Goal: Information Seeking & Learning: Learn about a topic

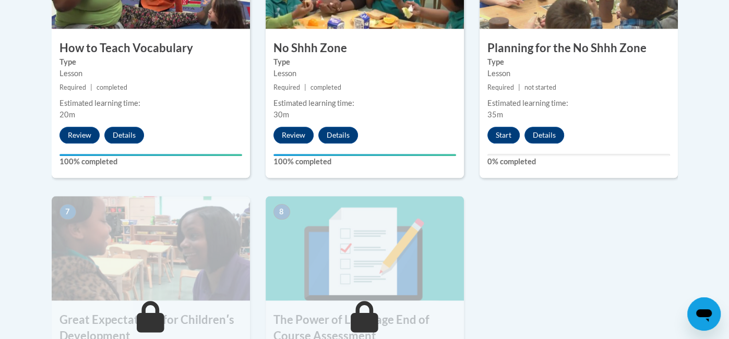
scroll to position [686, 0]
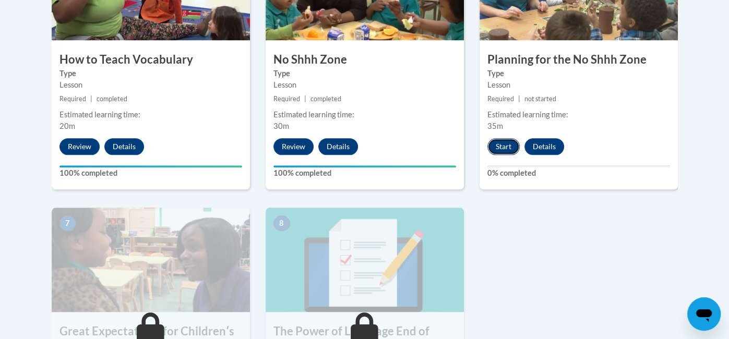
click at [509, 151] on button "Start" at bounding box center [503, 146] width 32 height 17
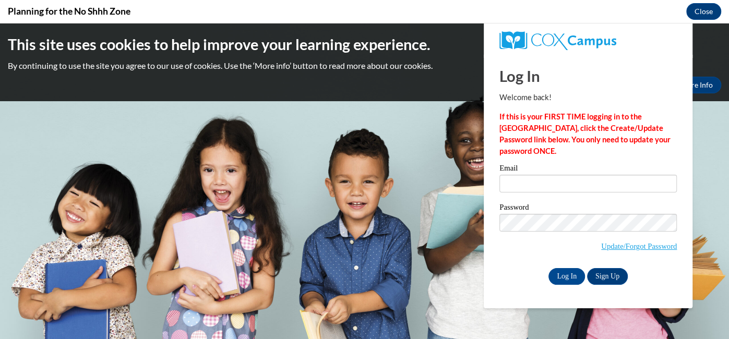
scroll to position [0, 0]
type input "beate_hill@yahoo.com"
click at [568, 275] on input "Log In" at bounding box center [566, 276] width 37 height 17
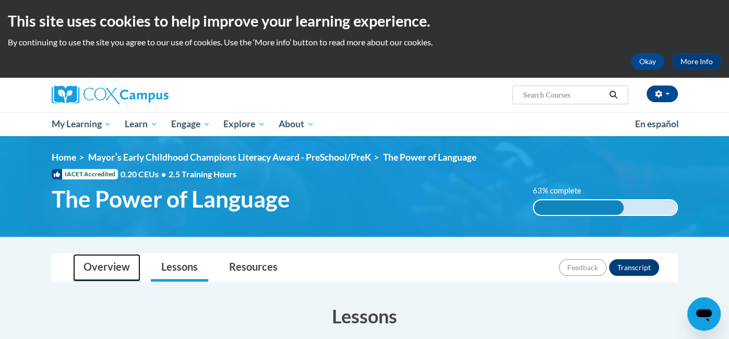
click at [119, 272] on link "Overview" at bounding box center [106, 268] width 67 height 28
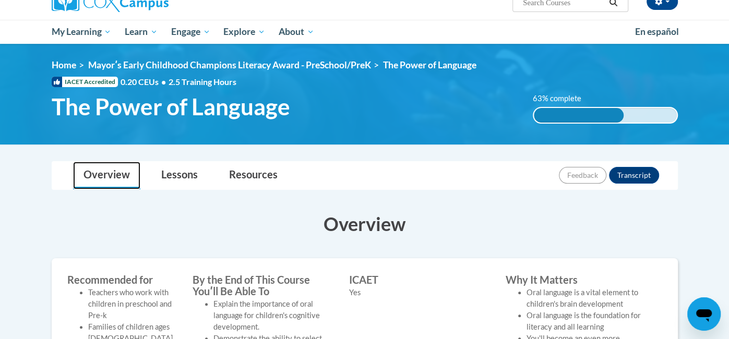
scroll to position [93, 0]
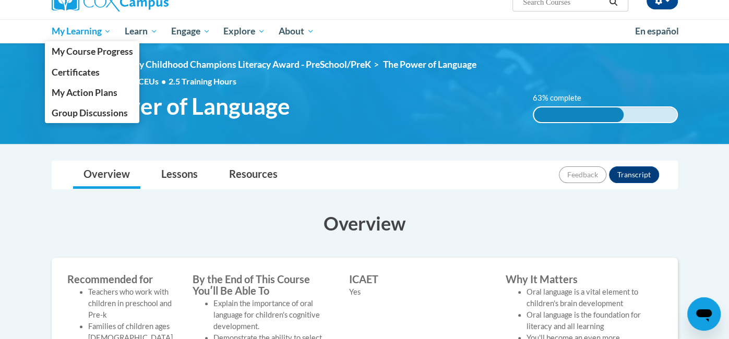
click at [100, 32] on span "My Learning" at bounding box center [81, 31] width 60 height 13
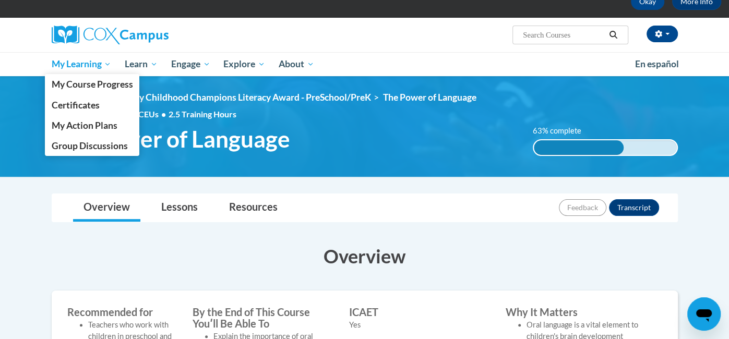
scroll to position [59, 0]
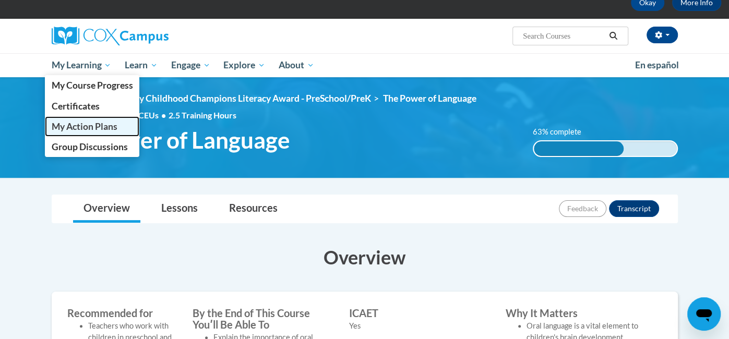
click at [106, 127] on span "My Action Plans" at bounding box center [84, 126] width 66 height 11
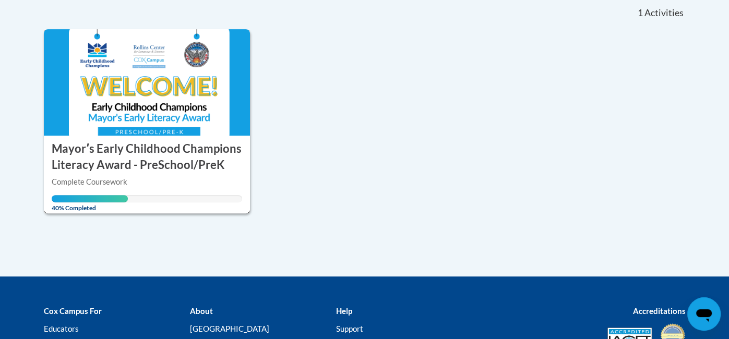
click at [186, 78] on img at bounding box center [147, 82] width 207 height 106
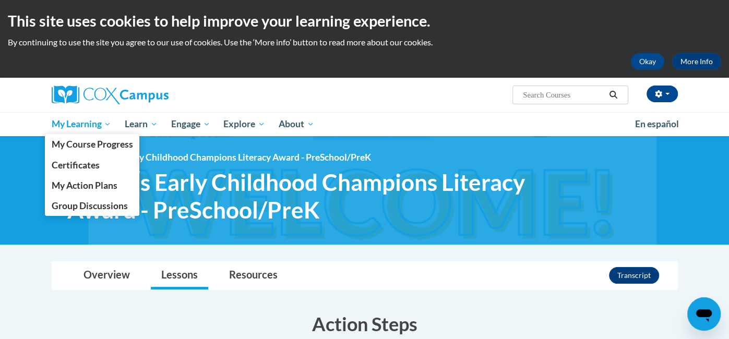
click at [101, 124] on span "My Learning" at bounding box center [81, 124] width 60 height 13
click at [120, 143] on span "My Course Progress" at bounding box center [91, 144] width 81 height 11
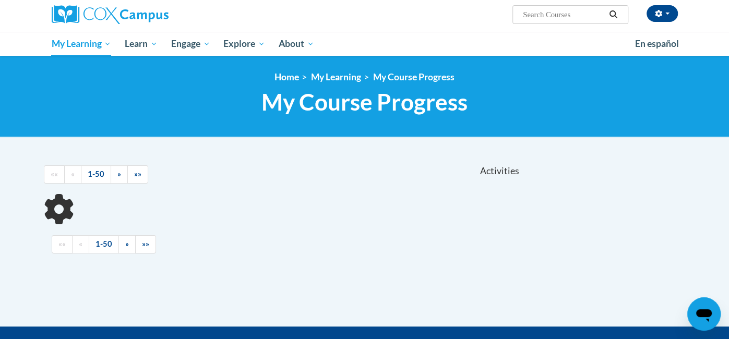
scroll to position [238, 0]
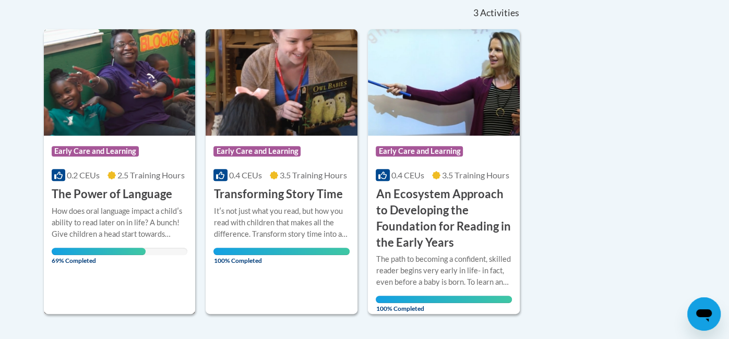
click at [151, 119] on img at bounding box center [120, 82] width 152 height 106
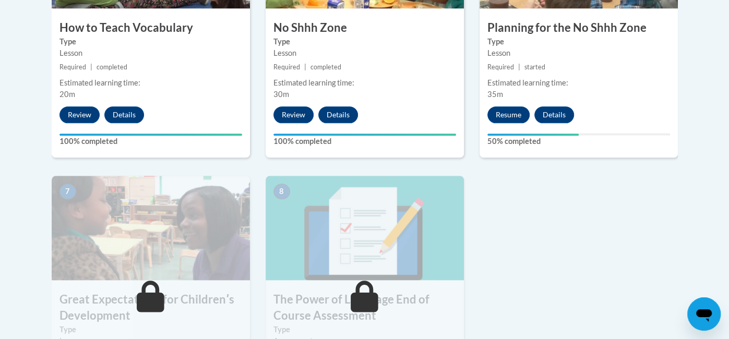
scroll to position [716, 0]
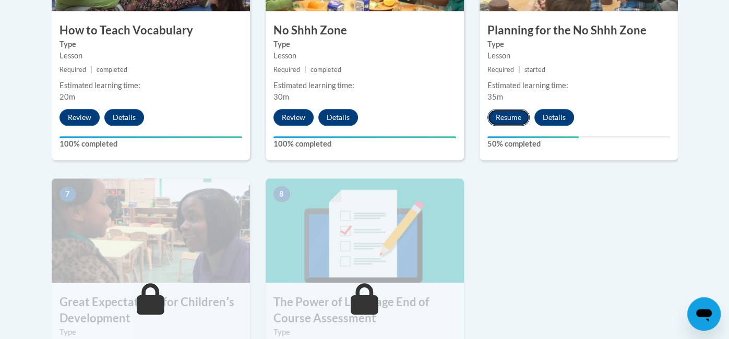
click at [510, 119] on button "Resume" at bounding box center [508, 117] width 42 height 17
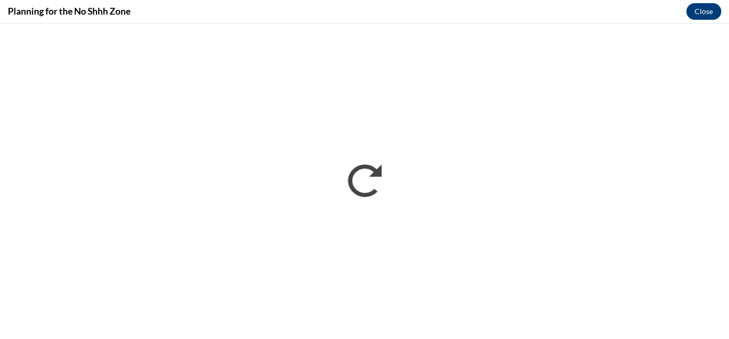
scroll to position [0, 0]
click at [707, 17] on button "Close" at bounding box center [703, 11] width 35 height 17
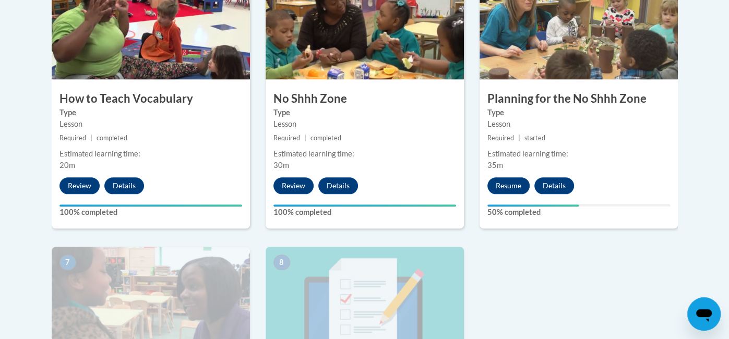
scroll to position [646, 0]
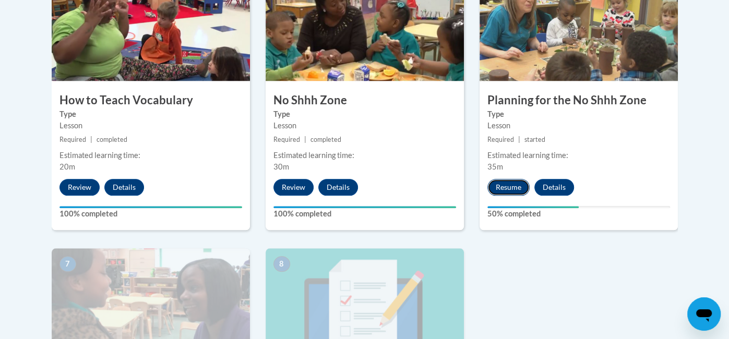
click at [511, 186] on button "Resume" at bounding box center [508, 187] width 42 height 17
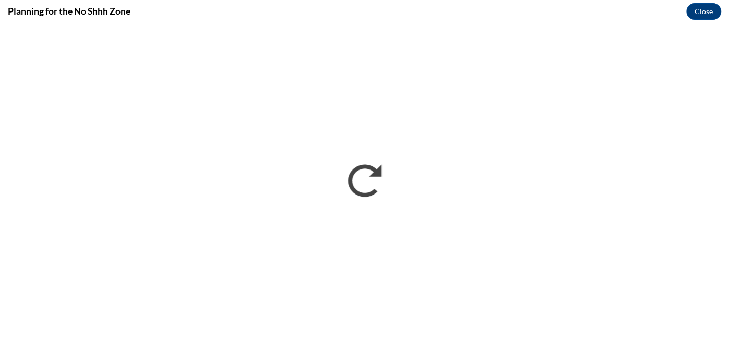
scroll to position [0, 0]
